Goal: Transaction & Acquisition: Obtain resource

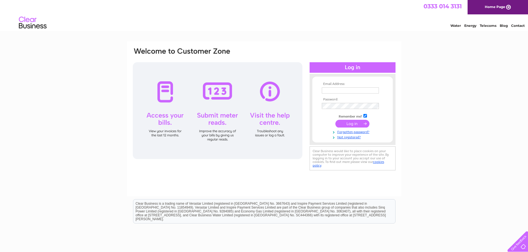
type input "cma@wayspharmacy.co.uk"
click at [359, 124] on input "submit" at bounding box center [352, 124] width 34 height 8
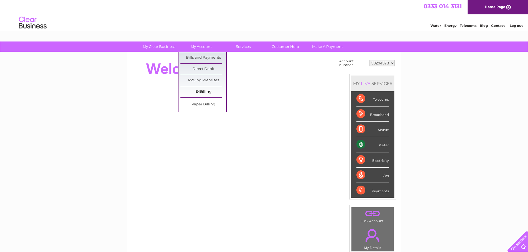
click at [206, 92] on link "E-Billing" at bounding box center [203, 91] width 46 height 11
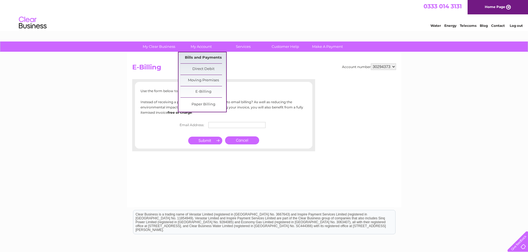
click at [198, 60] on link "Bills and Payments" at bounding box center [203, 57] width 46 height 11
click at [207, 57] on link "Bills and Payments" at bounding box center [203, 57] width 46 height 11
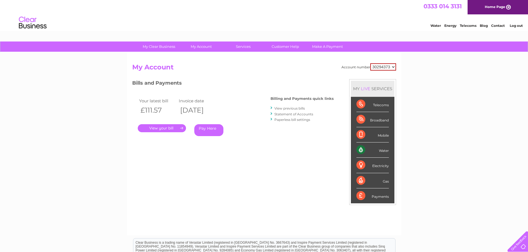
click at [165, 128] on link "." at bounding box center [162, 128] width 48 height 8
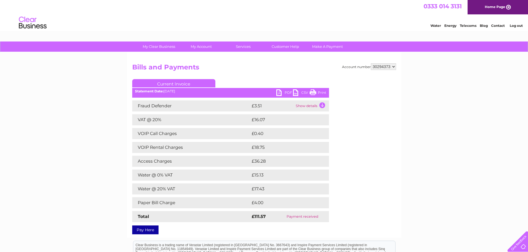
click at [381, 170] on div "Account number 30294373 Bills and Payments Current Invoice PDF CSV Print" at bounding box center [264, 147] width 264 height 169
click at [285, 93] on link "PDF" at bounding box center [284, 93] width 17 height 8
click at [487, 99] on div "My Clear Business Login Details My Details My Preferences Link Account My Accou…" at bounding box center [264, 187] width 528 height 291
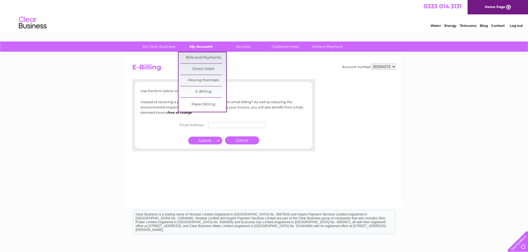
click at [209, 50] on link "My Account" at bounding box center [201, 47] width 46 height 10
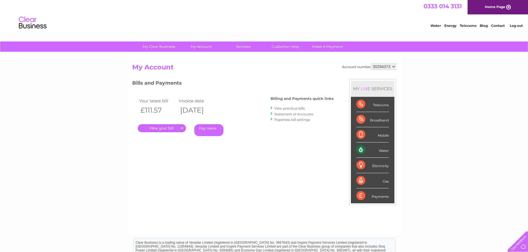
click at [298, 107] on link "View previous bills" at bounding box center [289, 108] width 30 height 4
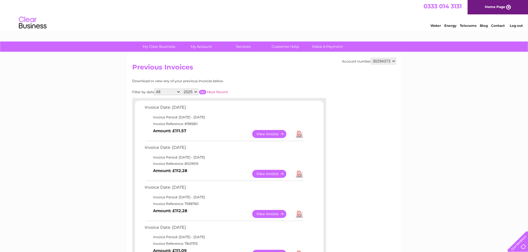
click at [280, 174] on link "View" at bounding box center [272, 174] width 41 height 8
